Goal: Navigation & Orientation: Understand site structure

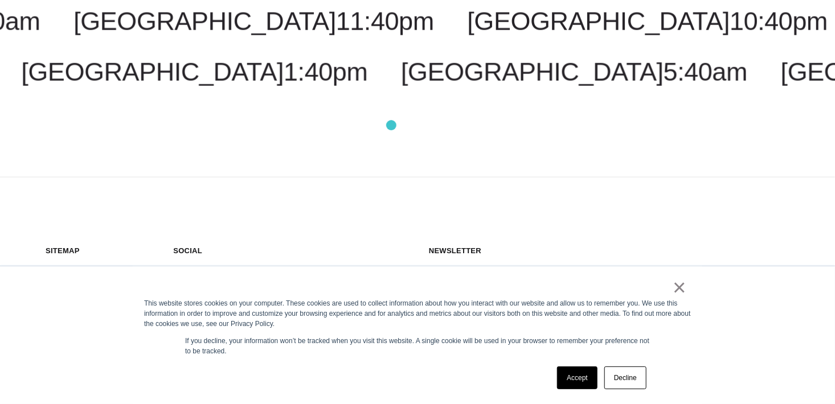
scroll to position [3028, 0]
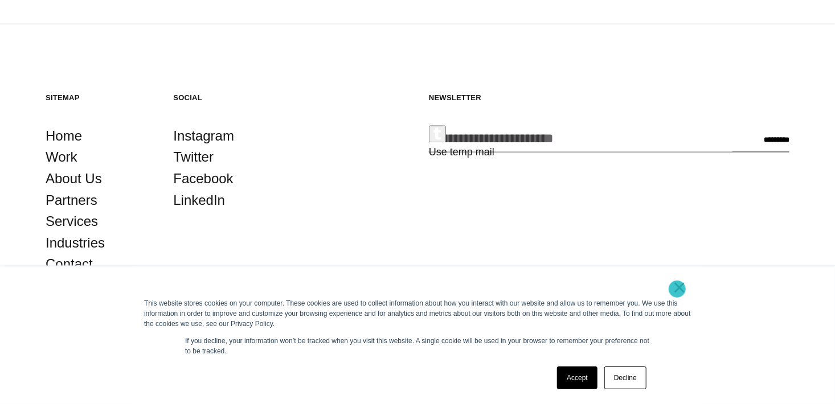
click at [677, 289] on link "×" at bounding box center [679, 287] width 14 height 10
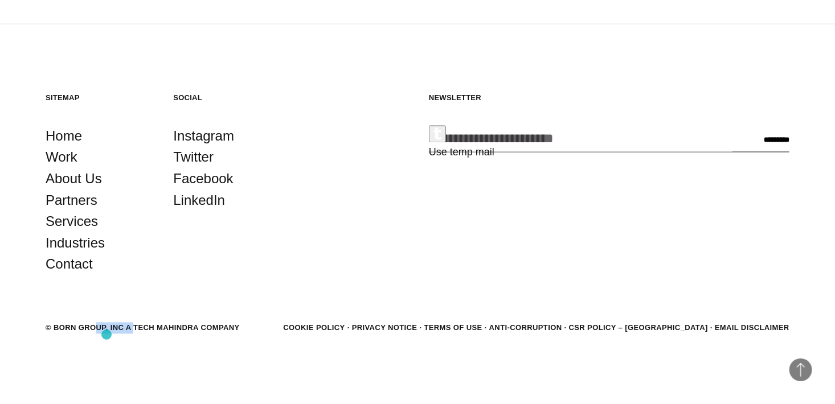
drag, startPoint x: 57, startPoint y: 324, endPoint x: 106, endPoint y: 335, distance: 50.0
click at [106, 335] on section "© BORN GROUP, INC A Tech Mahindra Company Cookie Policy Privacy Notice Terms of…" at bounding box center [417, 328] width 743 height 15
copy div "ORN GROUP,"
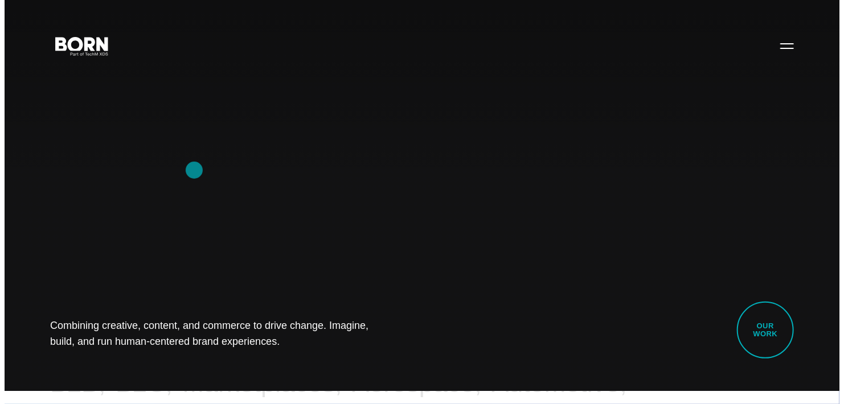
scroll to position [0, 0]
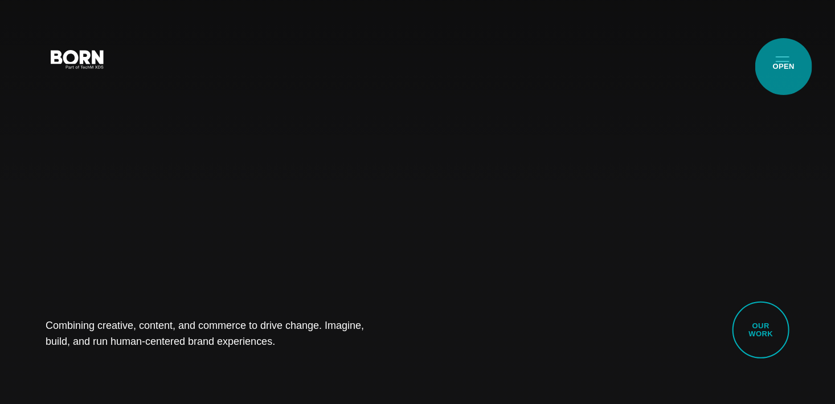
click at [783, 67] on button "Primary Menu" at bounding box center [781, 59] width 27 height 24
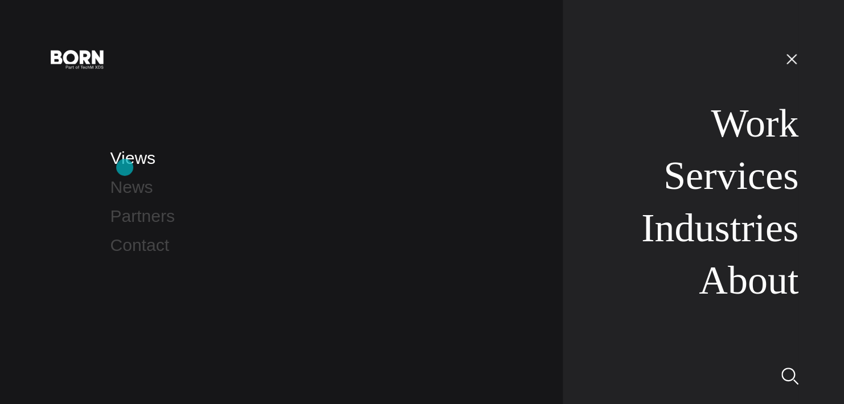
click at [125, 167] on link "Views" at bounding box center [132, 158] width 45 height 19
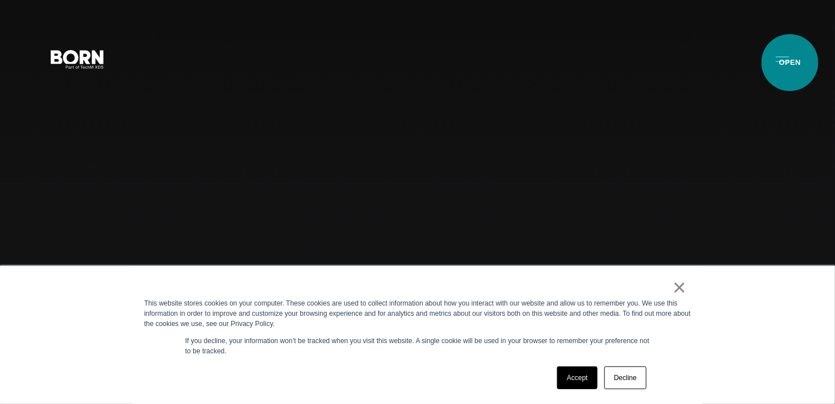
click at [790, 63] on button "Primary Menu" at bounding box center [781, 59] width 27 height 24
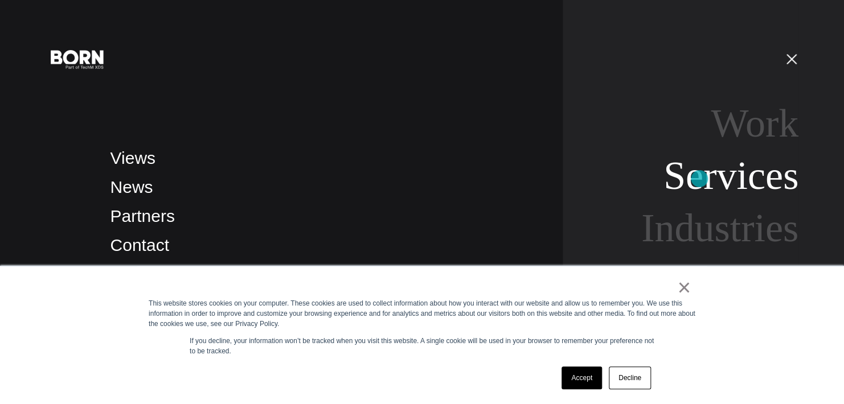
click at [699, 179] on link "Services" at bounding box center [730, 176] width 135 height 44
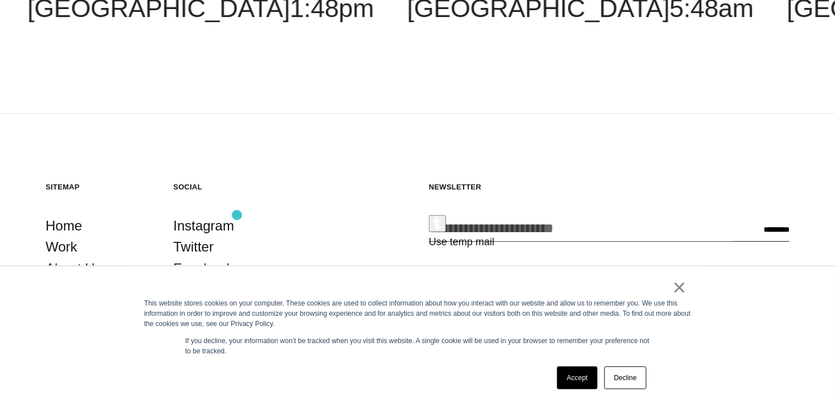
scroll to position [2389, 0]
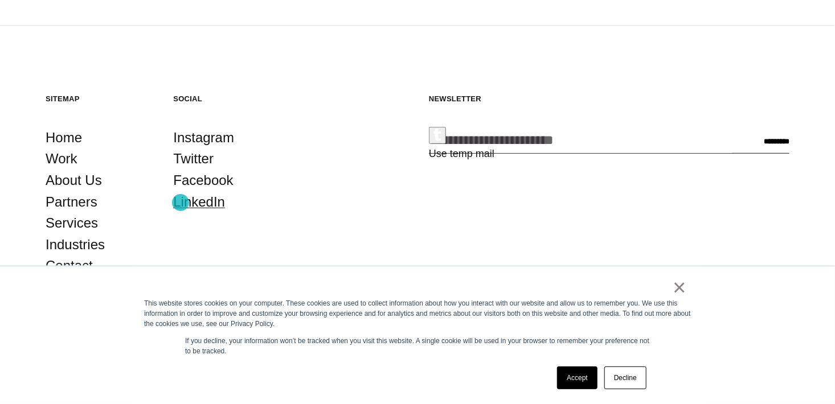
click at [180, 203] on link "LinkedIn" at bounding box center [199, 202] width 52 height 22
